Goal: Task Accomplishment & Management: Use online tool/utility

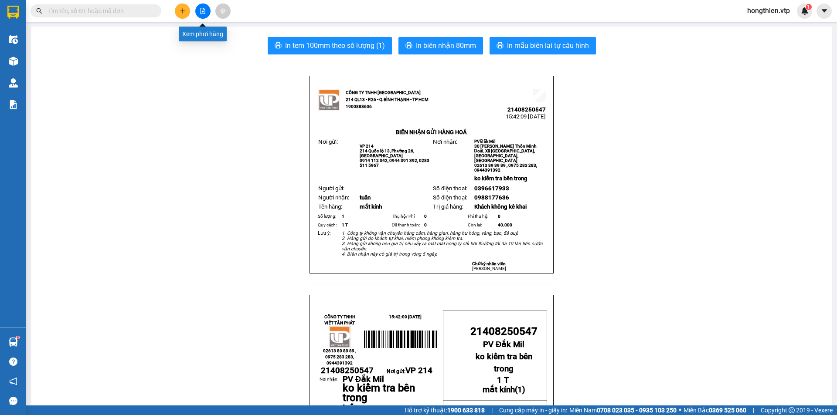
click at [199, 12] on button at bounding box center [202, 10] width 15 height 15
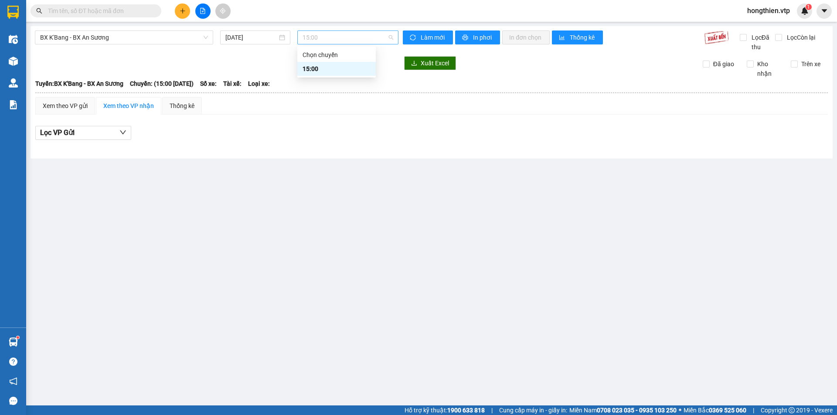
click at [323, 36] on span "15:00" at bounding box center [347, 37] width 91 height 13
click at [166, 36] on span "BX K'Bang - BX An Sương" at bounding box center [124, 37] width 168 height 13
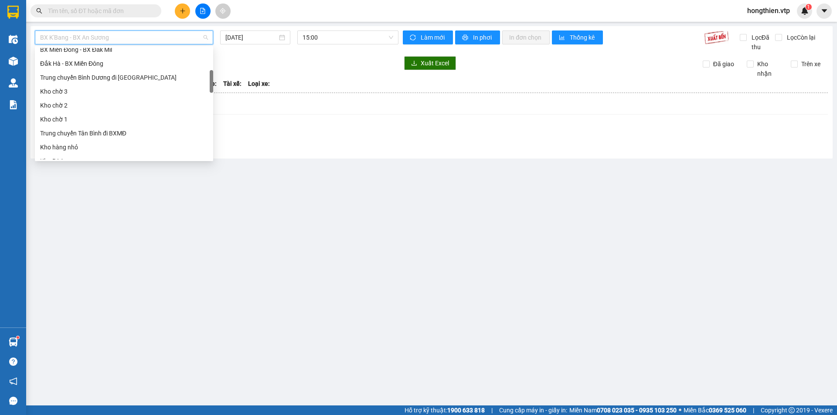
scroll to position [174, 0]
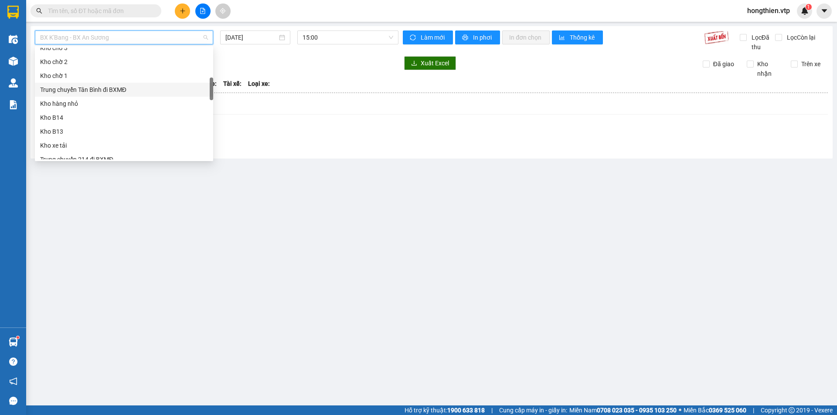
click at [126, 88] on div "Trung chuyển Tân Bình đi BXMĐ" at bounding box center [124, 90] width 168 height 10
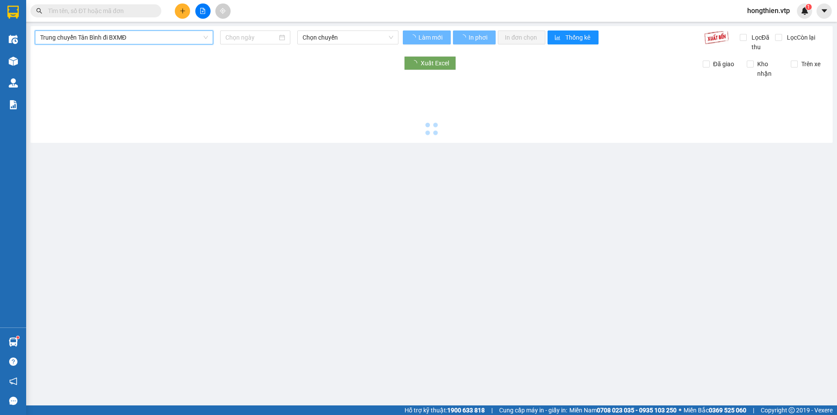
type input "[DATE]"
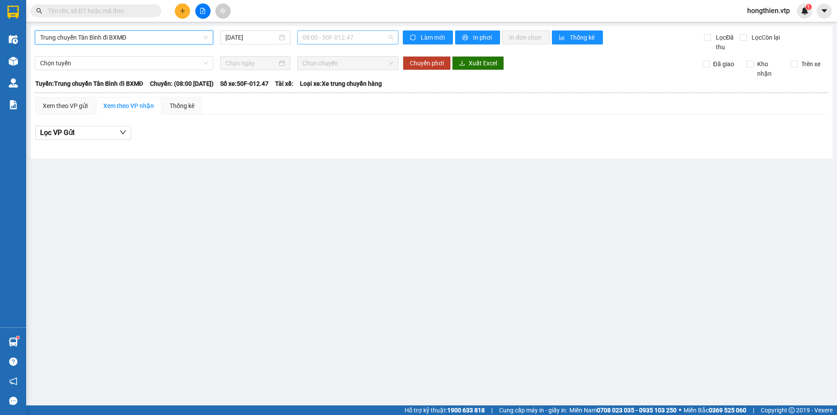
click at [346, 35] on span "08:00 - 50F-012.47" at bounding box center [347, 37] width 91 height 13
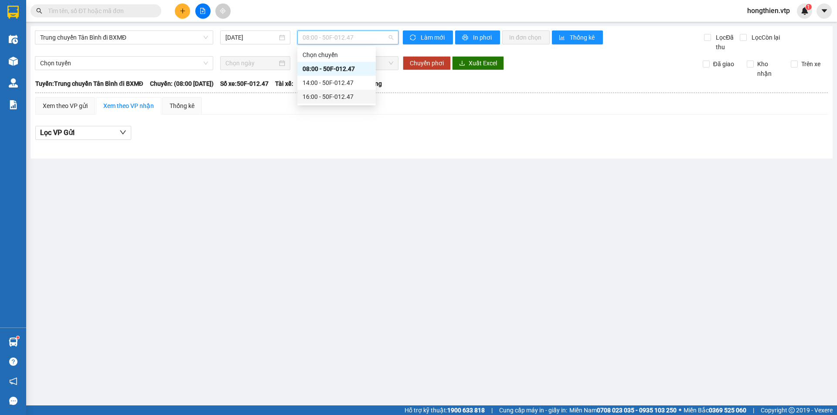
click at [319, 96] on div "16:00 - 50F-012.47" at bounding box center [336, 97] width 68 height 10
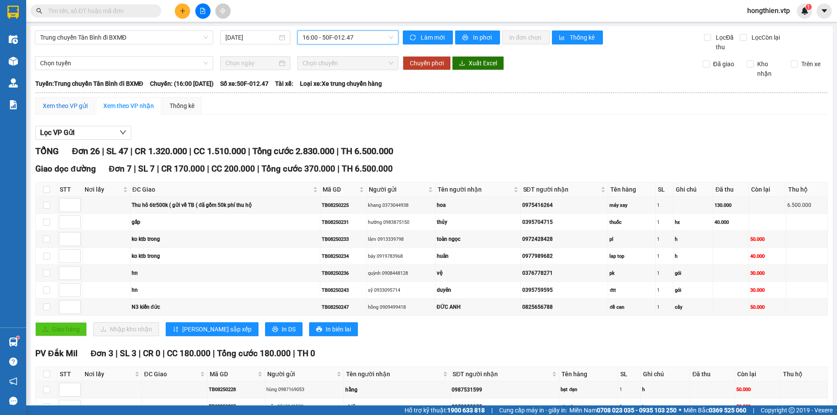
click at [78, 105] on div "Xem theo VP gửi" at bounding box center [65, 106] width 45 height 10
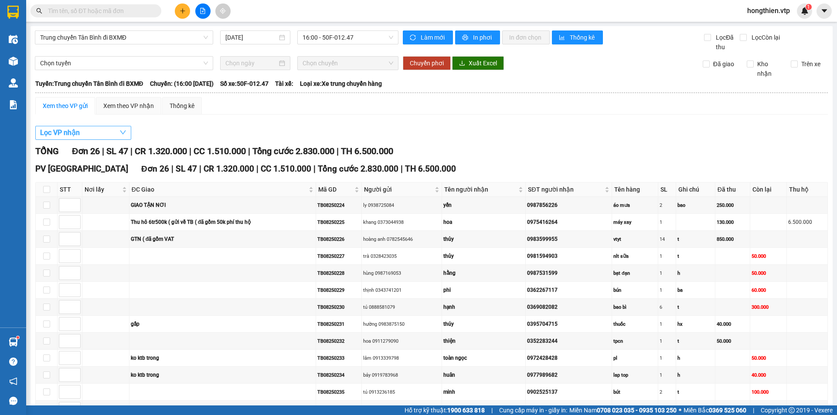
click at [96, 134] on button "Lọc VP nhận" at bounding box center [83, 133] width 96 height 14
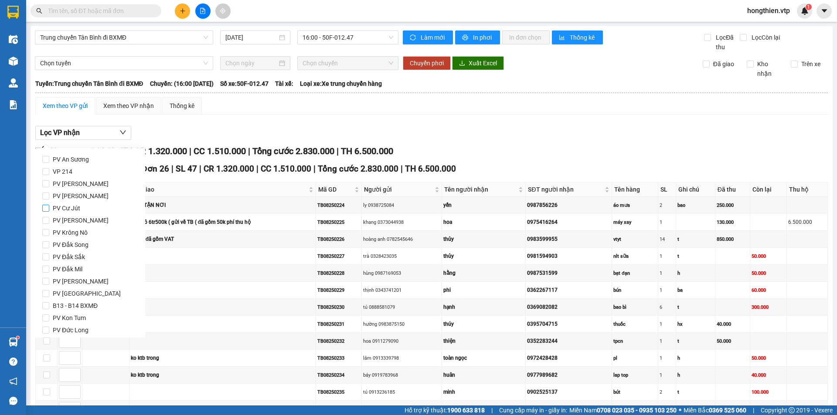
click at [48, 206] on input "PV Cư Jút" at bounding box center [45, 208] width 7 height 7
checkbox input "true"
click at [45, 223] on input "PV [PERSON_NAME]" at bounding box center [45, 220] width 7 height 7
checkbox input "true"
click at [46, 246] on input "PV Đắk Song" at bounding box center [45, 244] width 7 height 7
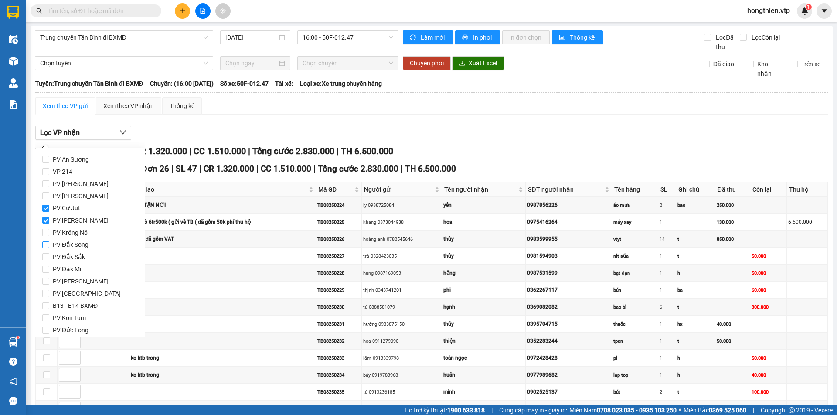
checkbox input "true"
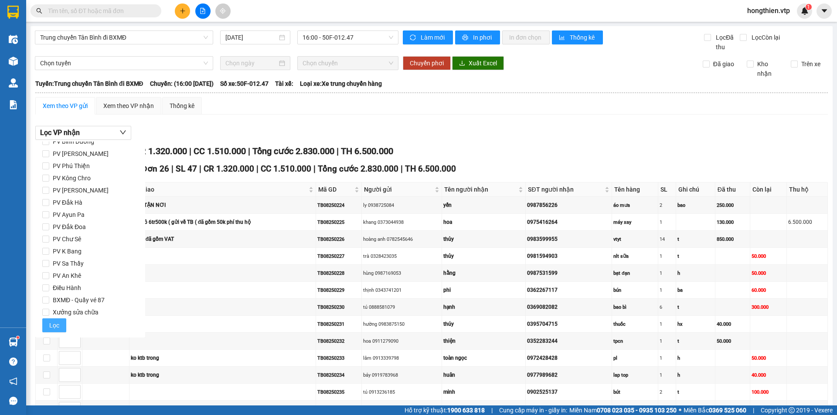
click at [57, 327] on span "Lọc" at bounding box center [54, 326] width 10 height 10
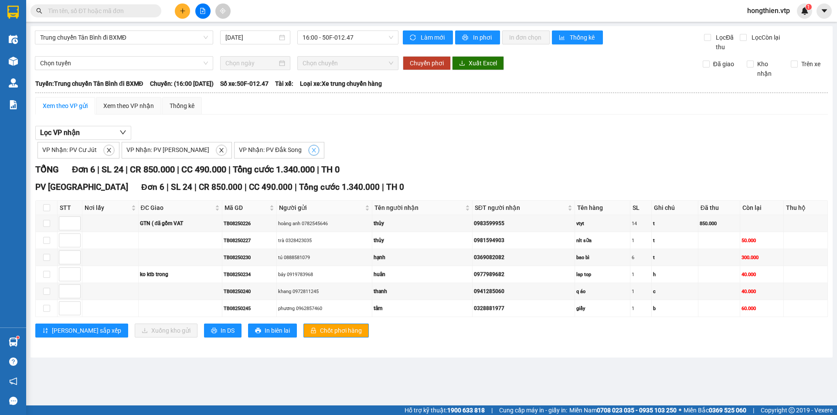
click at [311, 150] on icon "close" at bounding box center [314, 150] width 6 height 6
